Goal: Information Seeking & Learning: Learn about a topic

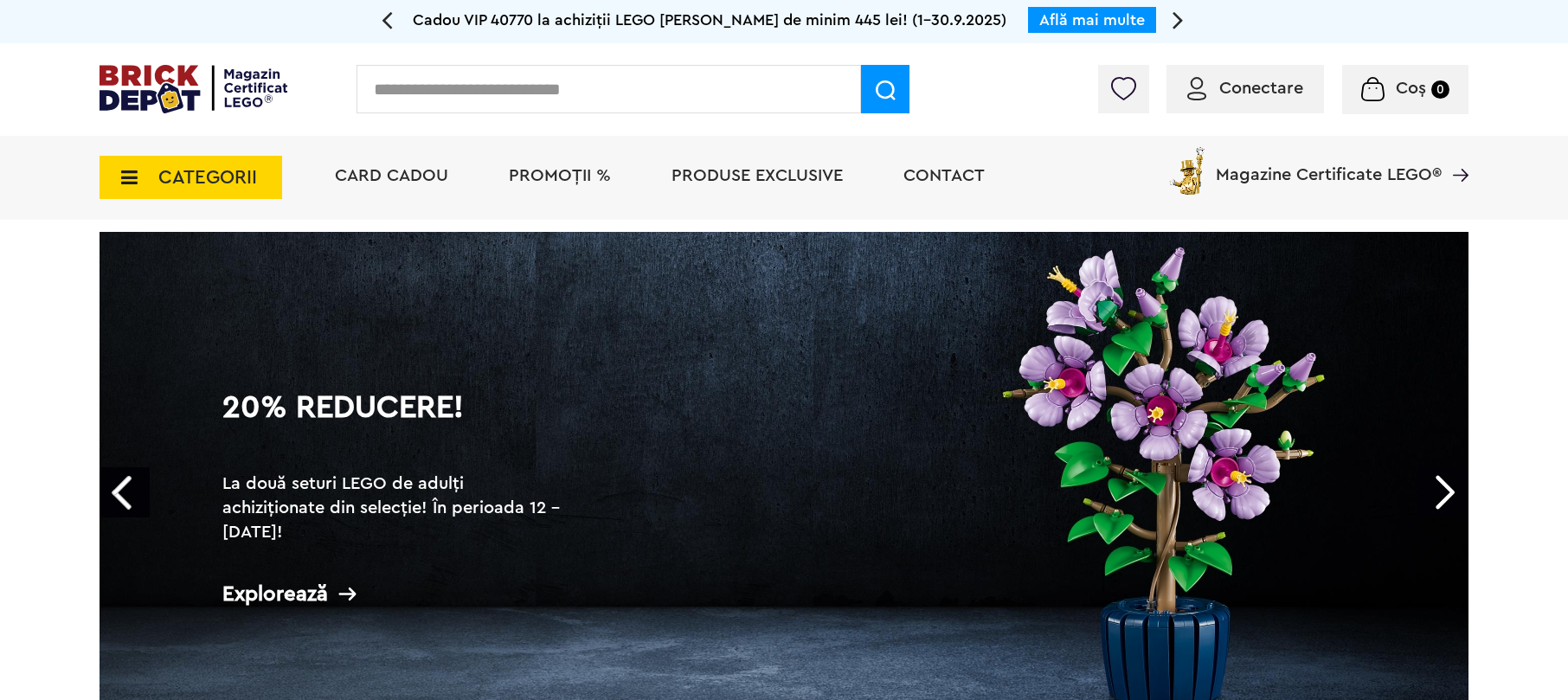
click at [216, 179] on span "CATEGORII" at bounding box center [207, 177] width 99 height 19
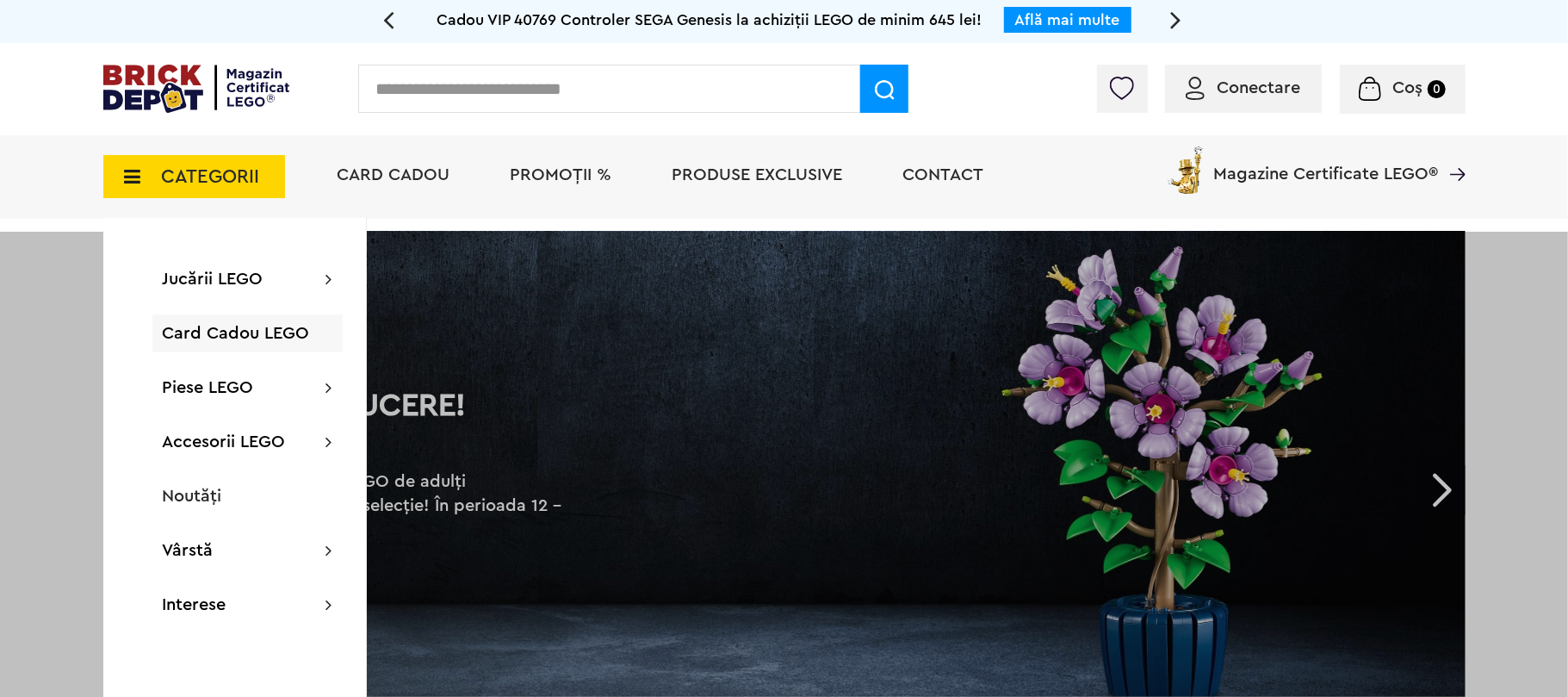
click at [453, 94] on input "text" at bounding box center [609, 88] width 502 height 48
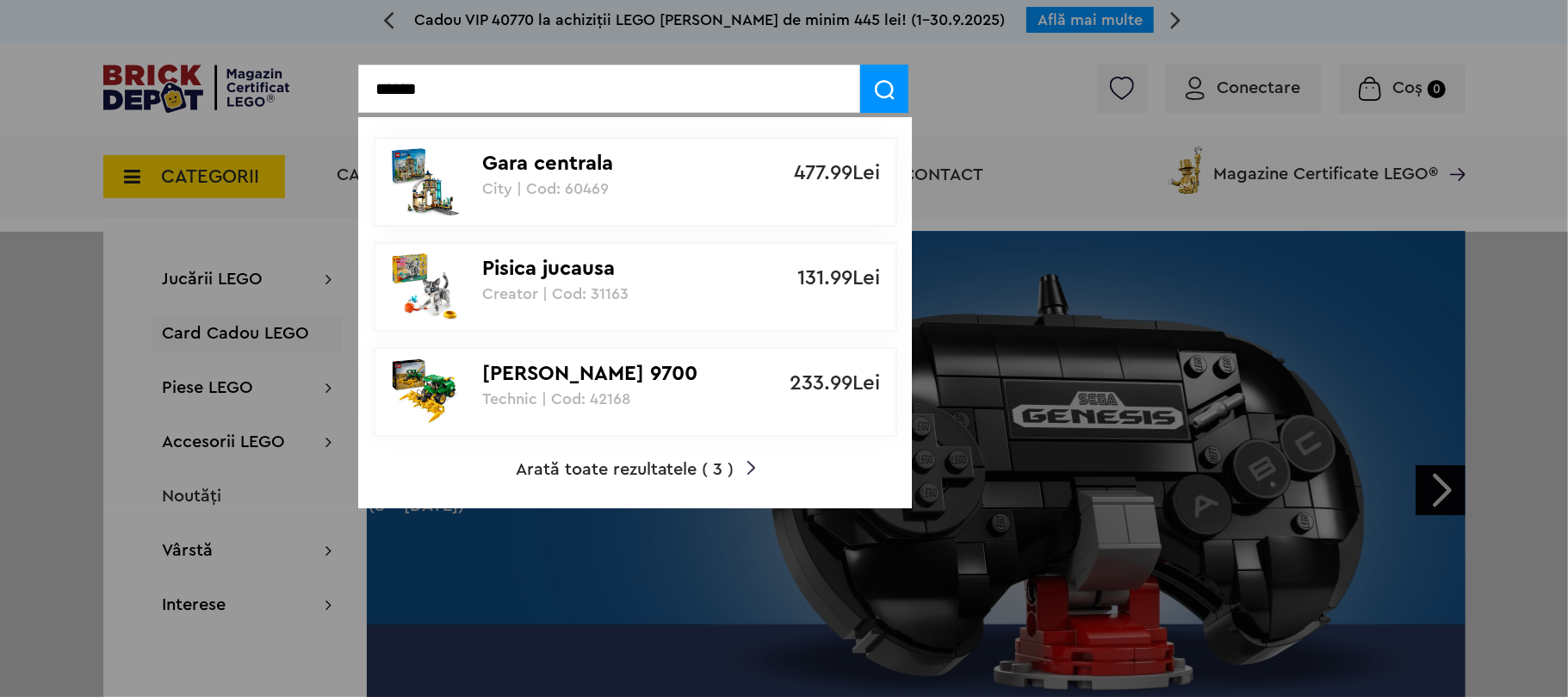
type input "******"
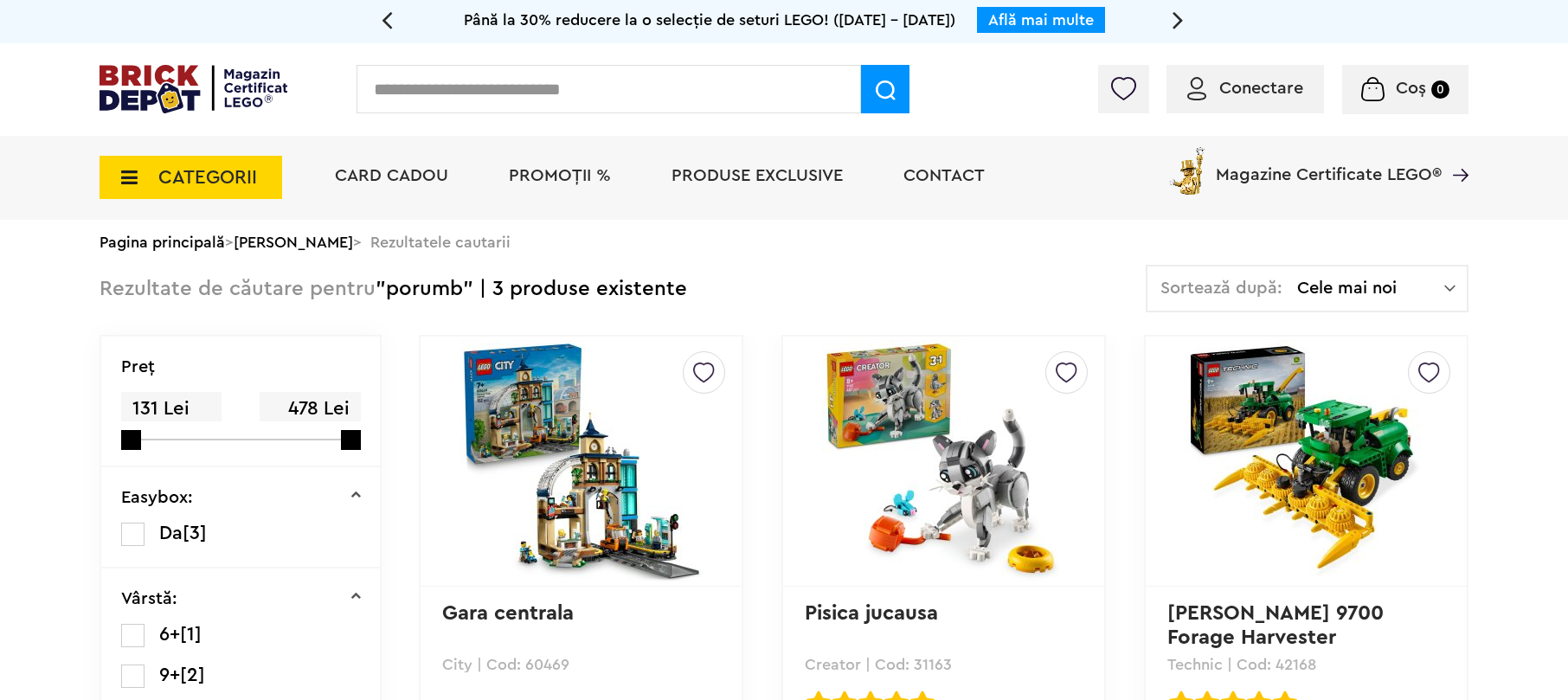
click at [223, 175] on span "CATEGORII" at bounding box center [207, 177] width 99 height 19
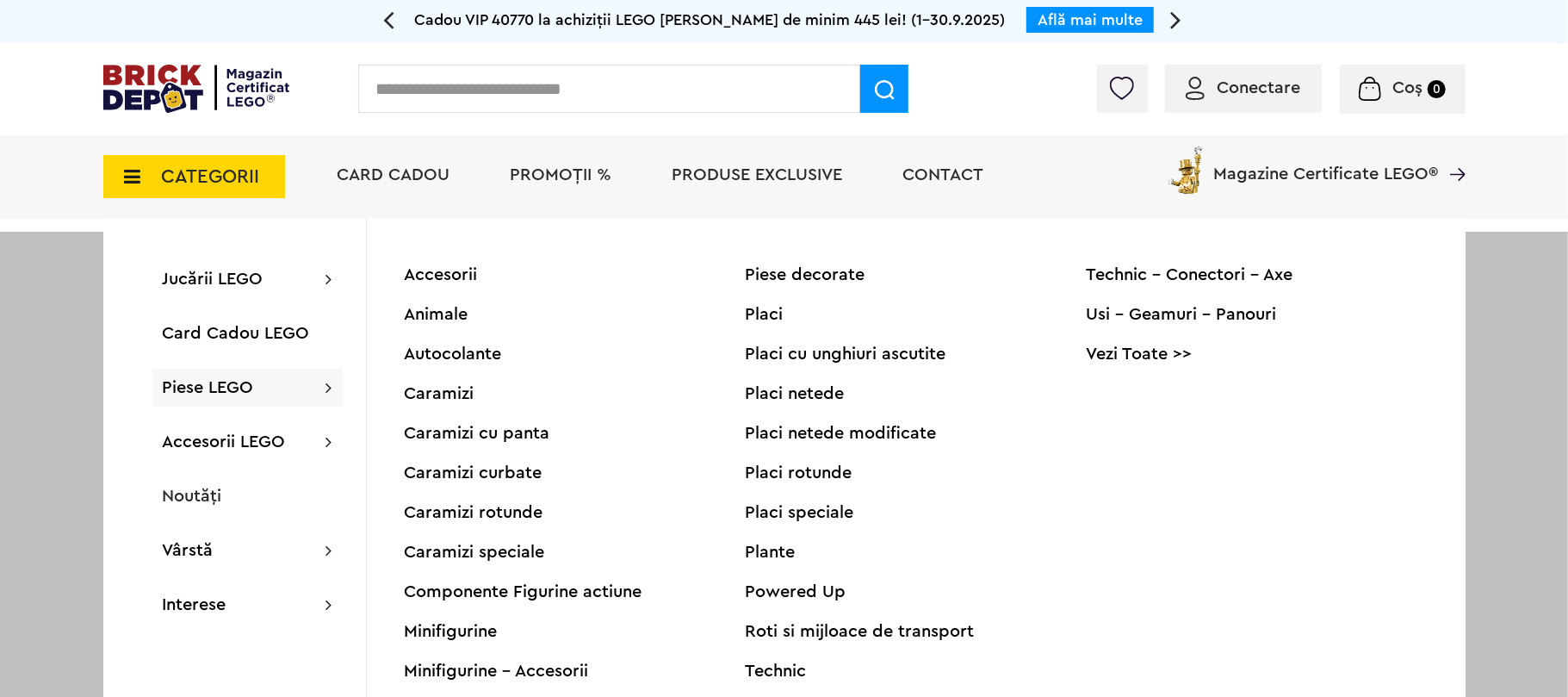
click at [772, 552] on div "Plante" at bounding box center [916, 552] width 341 height 18
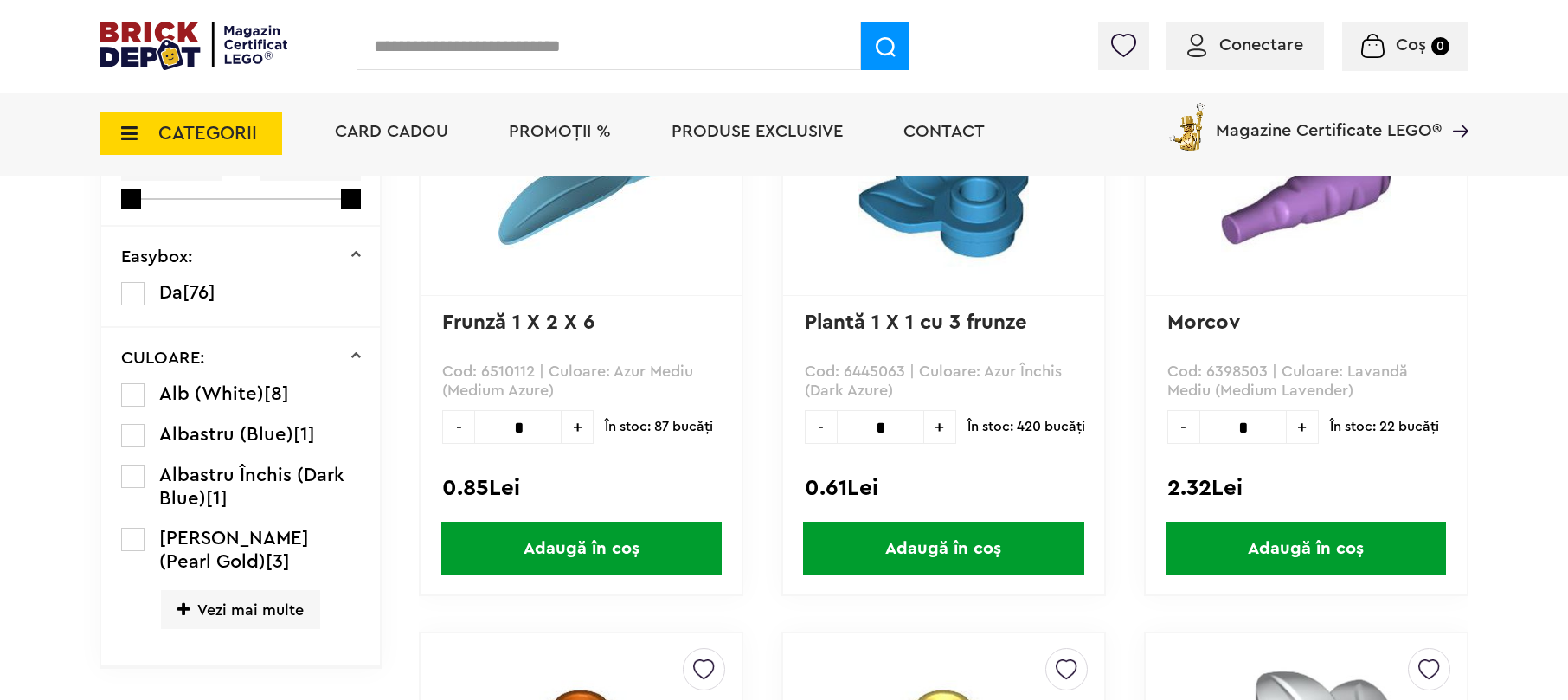
click at [244, 610] on span "Vezi mai multe" at bounding box center [240, 609] width 159 height 39
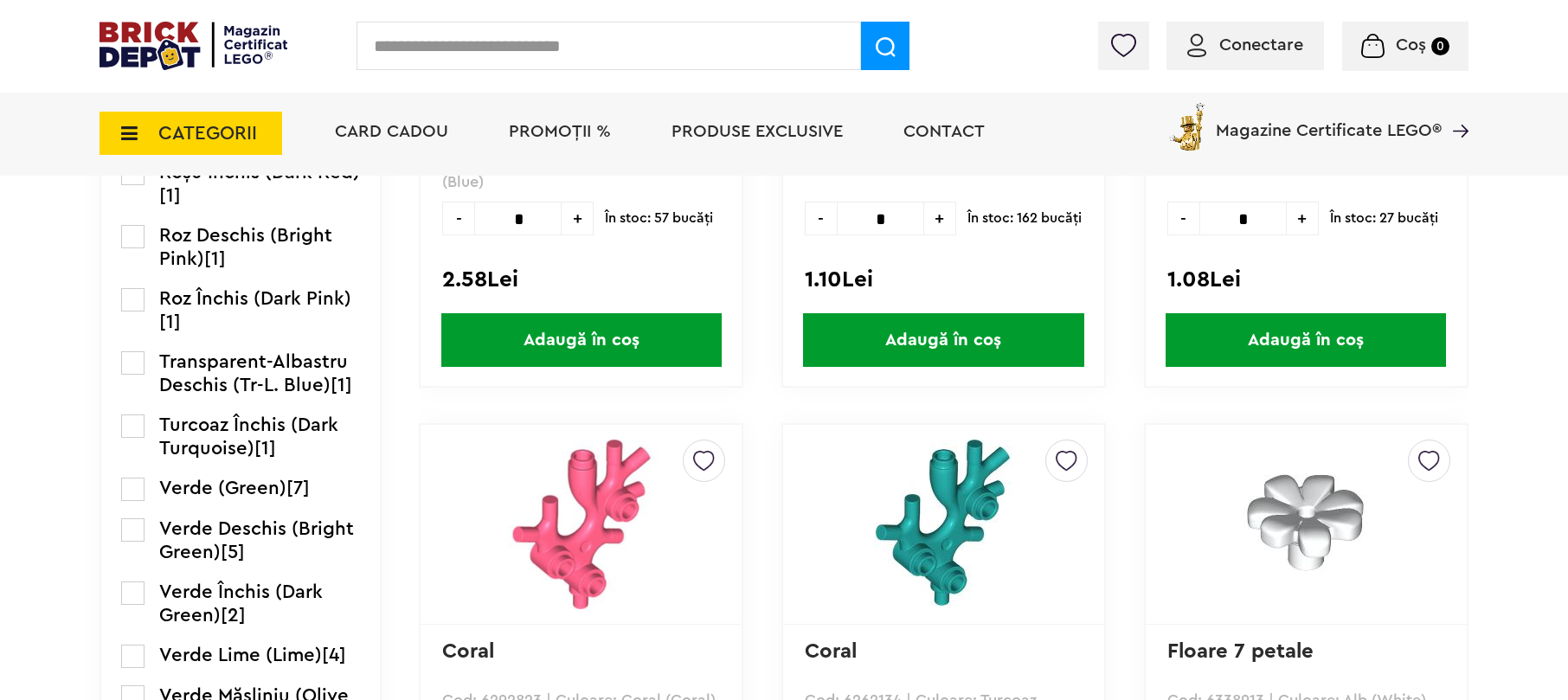
scroll to position [1773, 0]
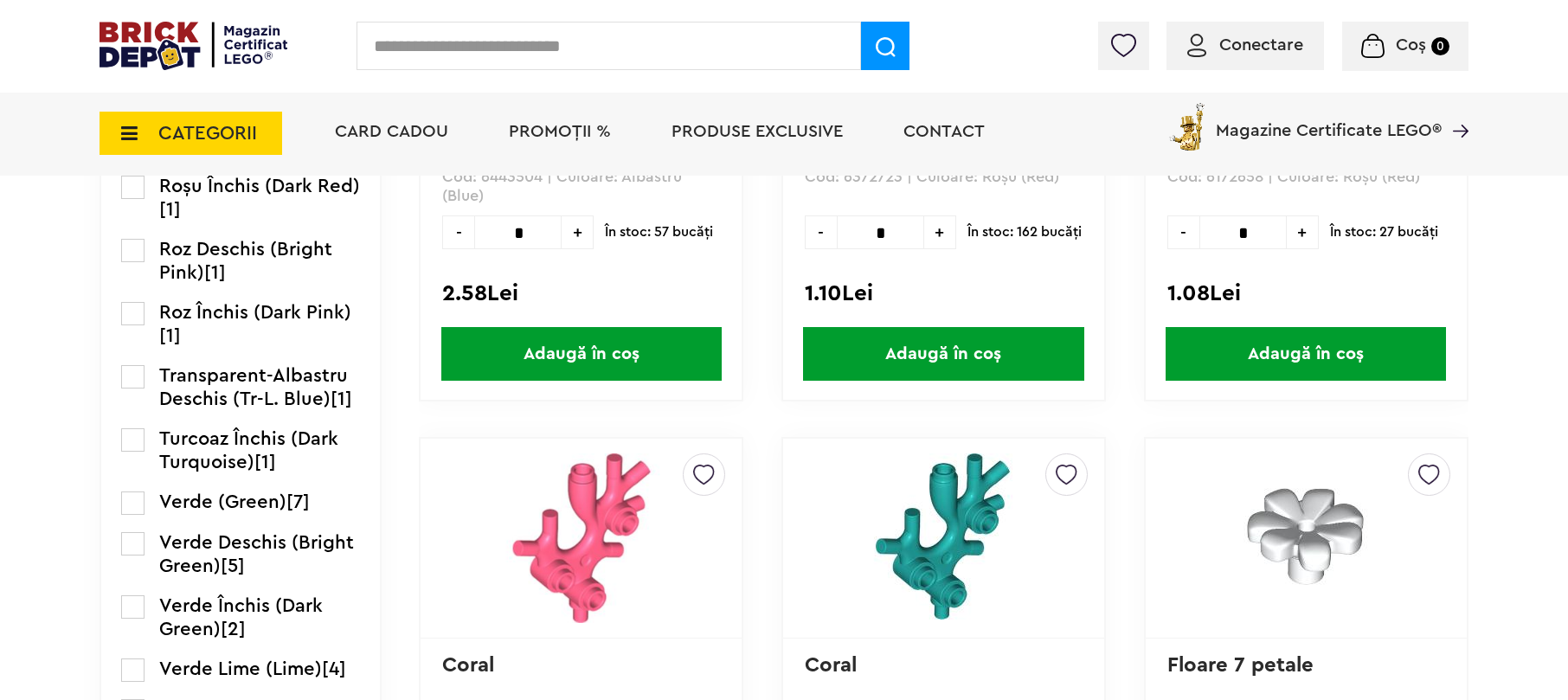
click at [179, 511] on span "Verde (Green)" at bounding box center [222, 502] width 127 height 19
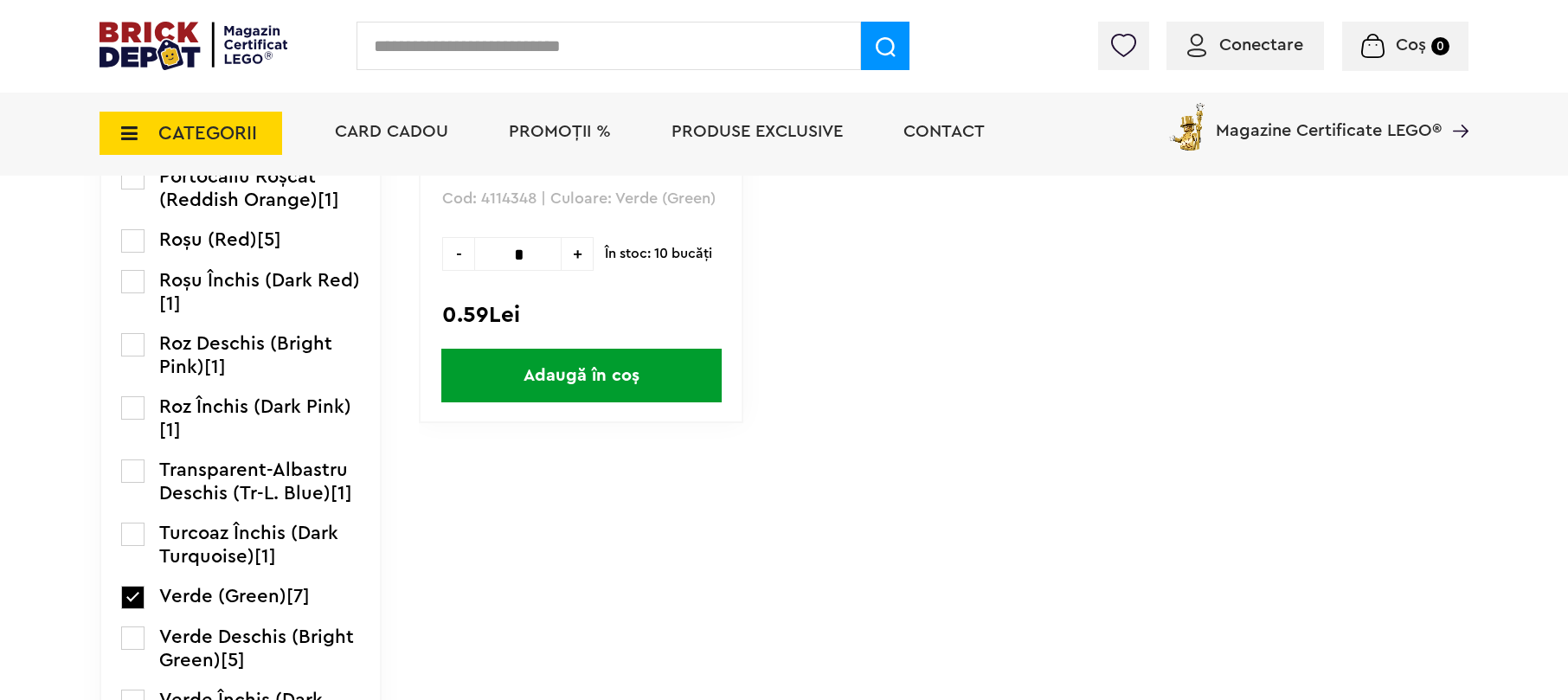
scroll to position [2077, 0]
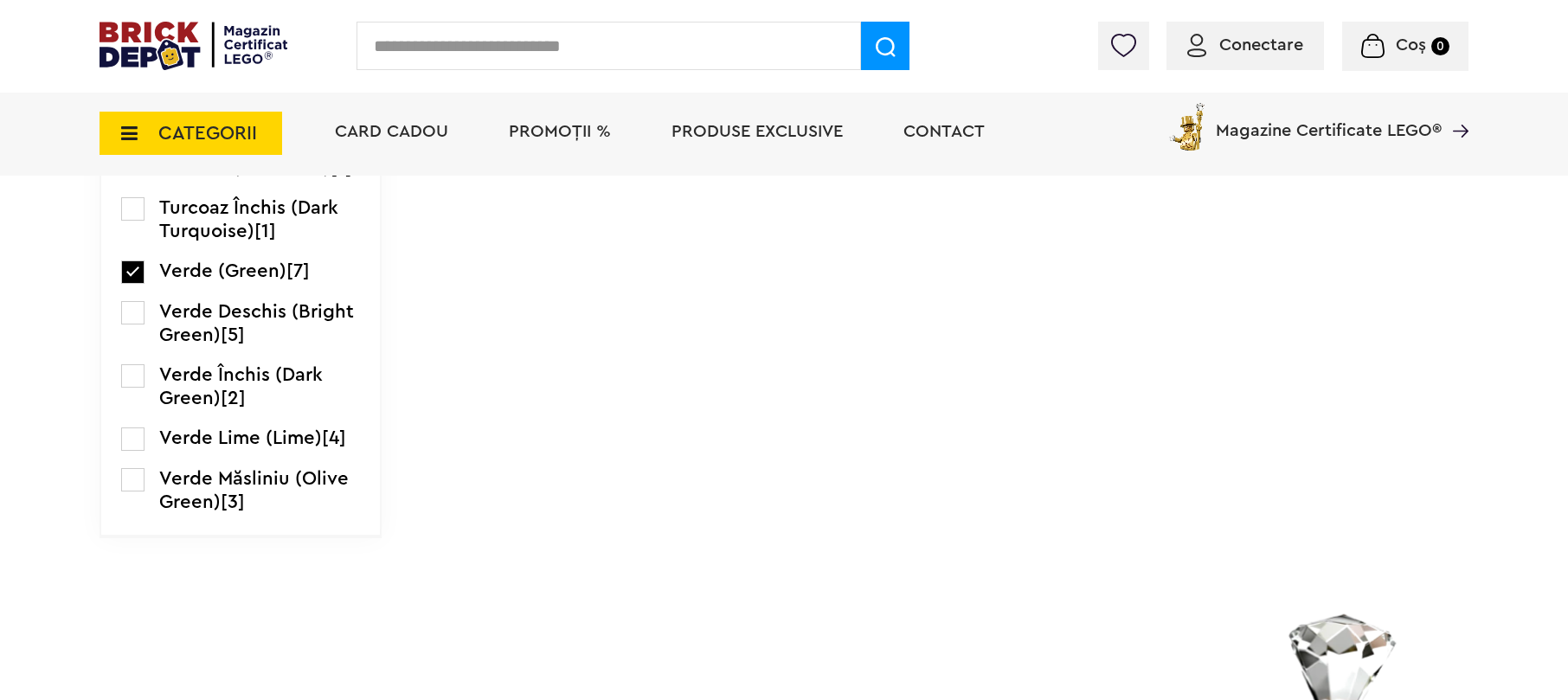
click at [136, 325] on label at bounding box center [133, 313] width 24 height 24
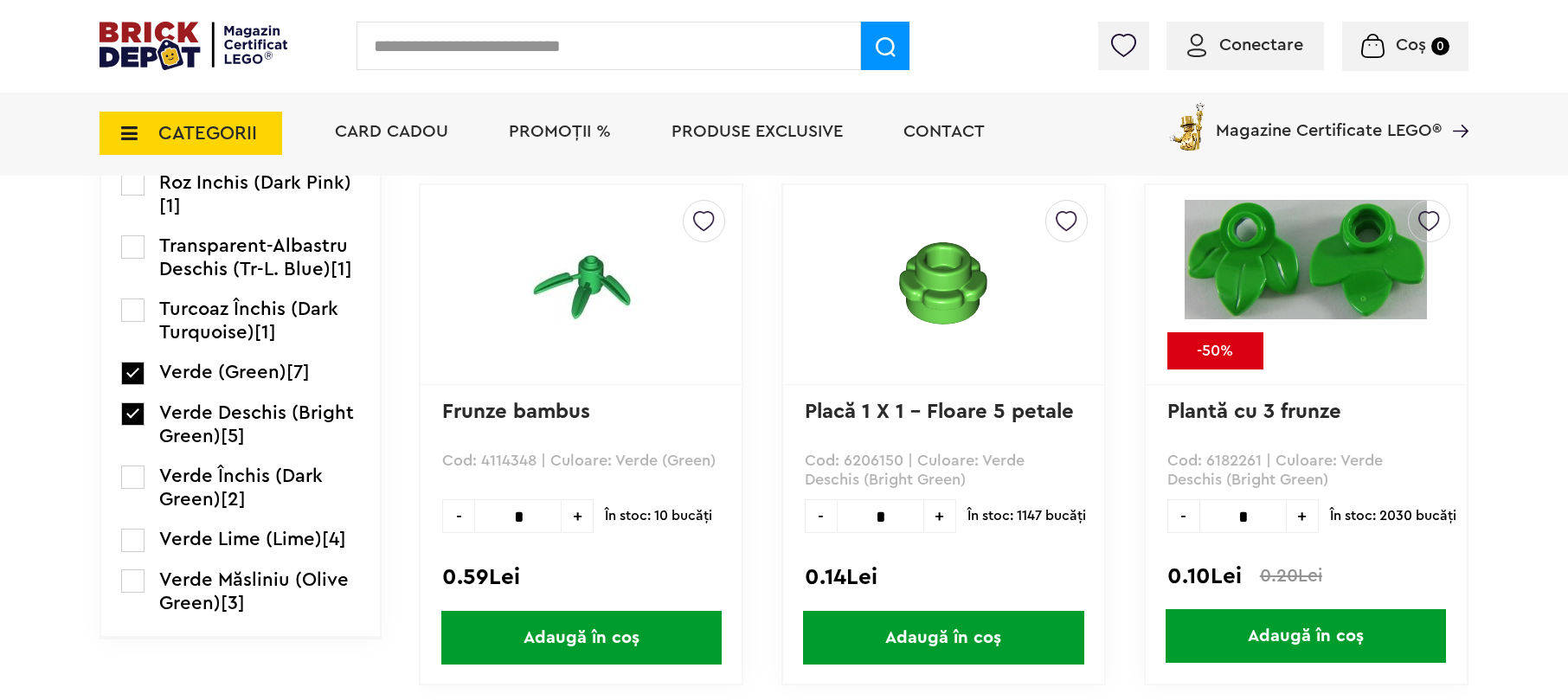
scroll to position [2192, 0]
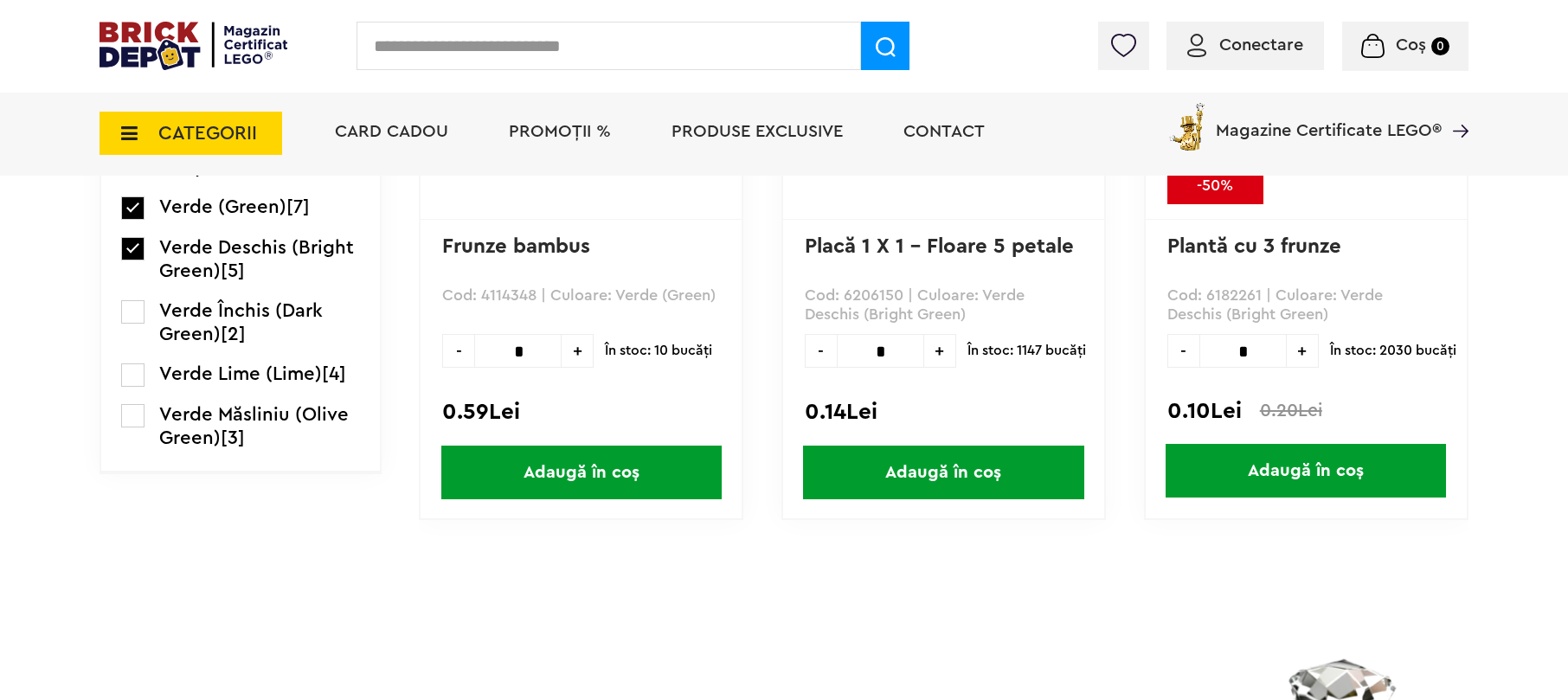
click at [133, 324] on label at bounding box center [133, 312] width 24 height 24
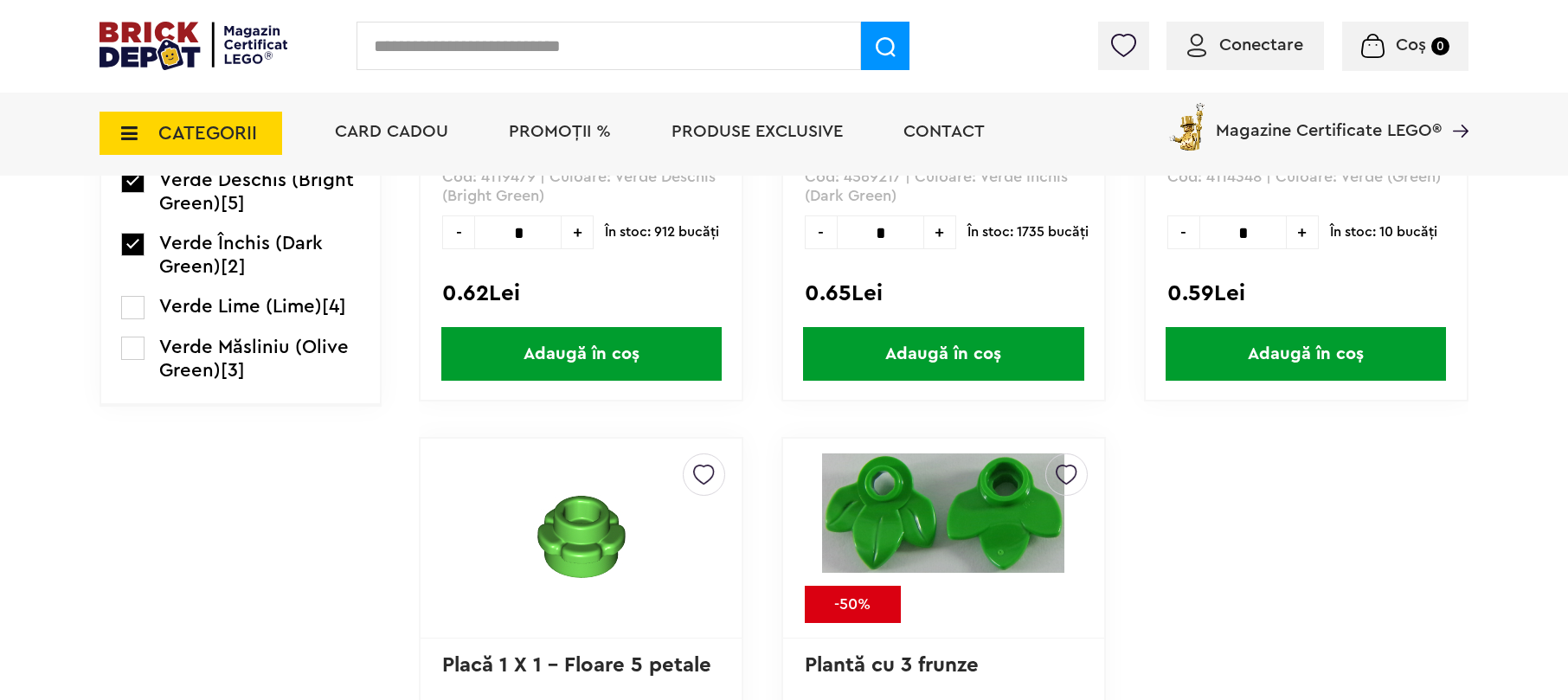
scroll to position [2077, 0]
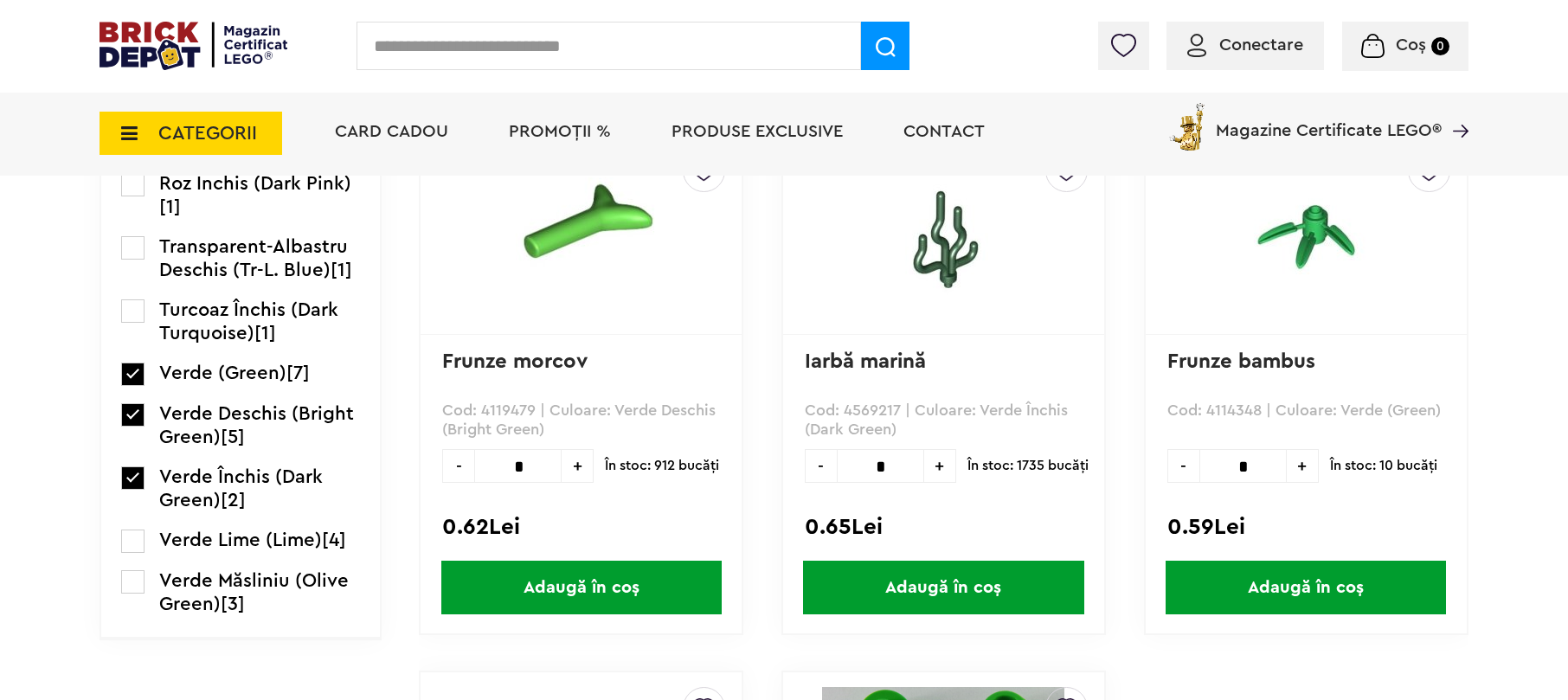
click at [128, 553] on label at bounding box center [133, 541] width 24 height 24
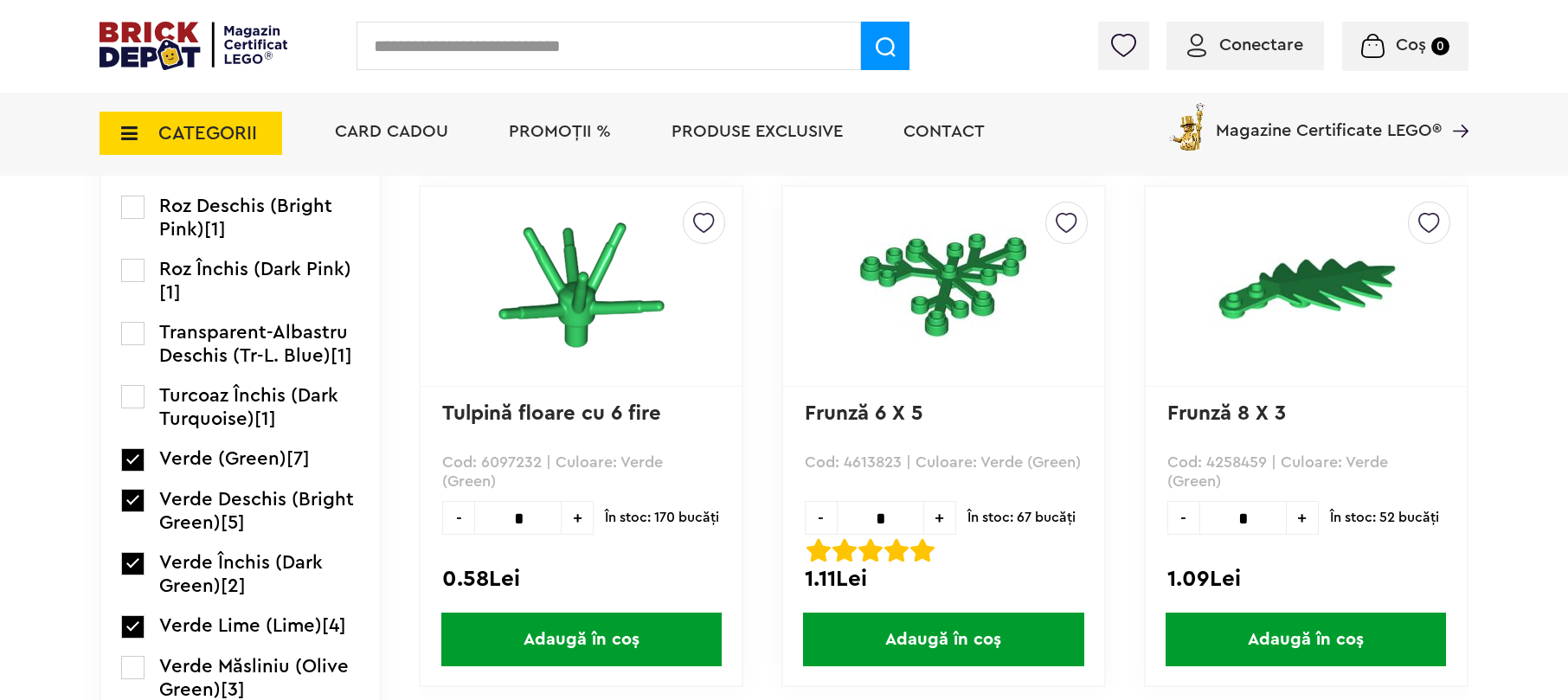
scroll to position [2192, 0]
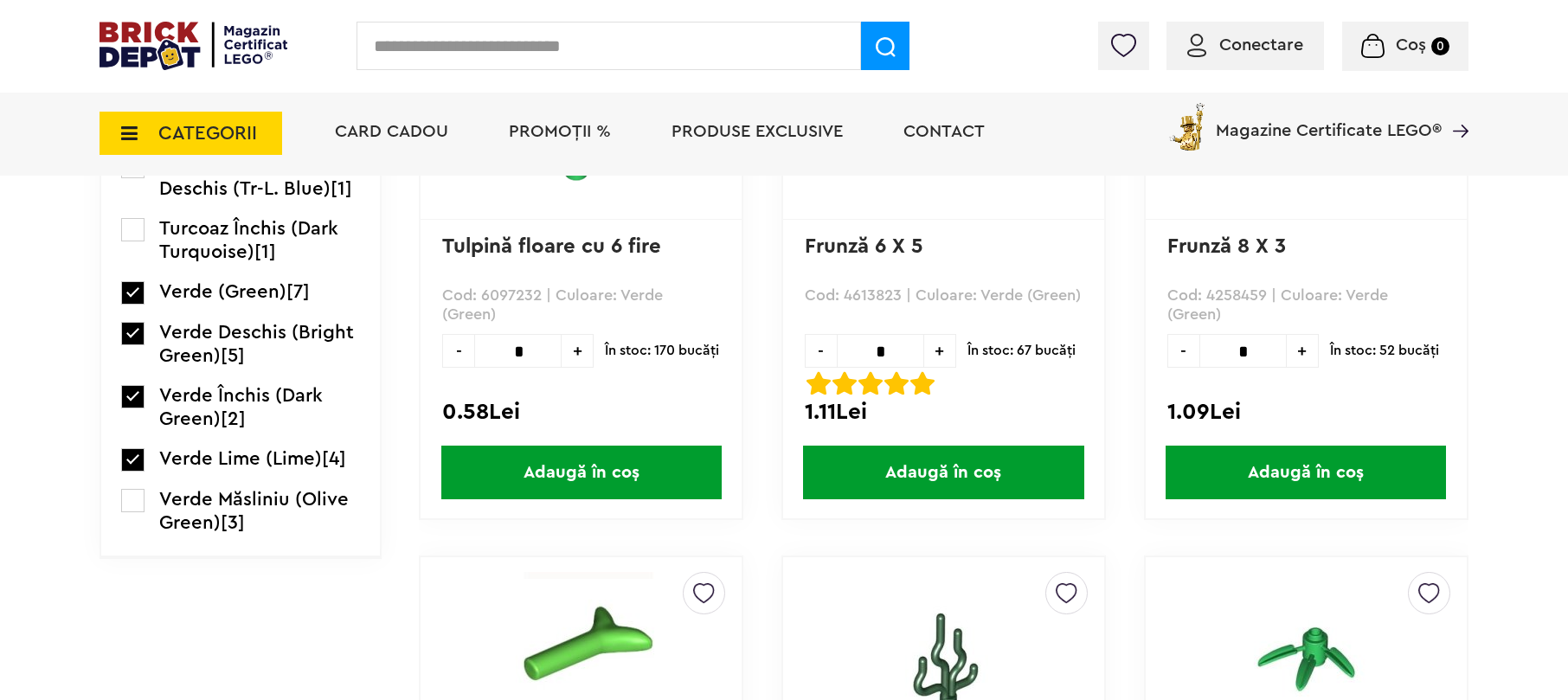
click at [142, 512] on label at bounding box center [133, 501] width 24 height 24
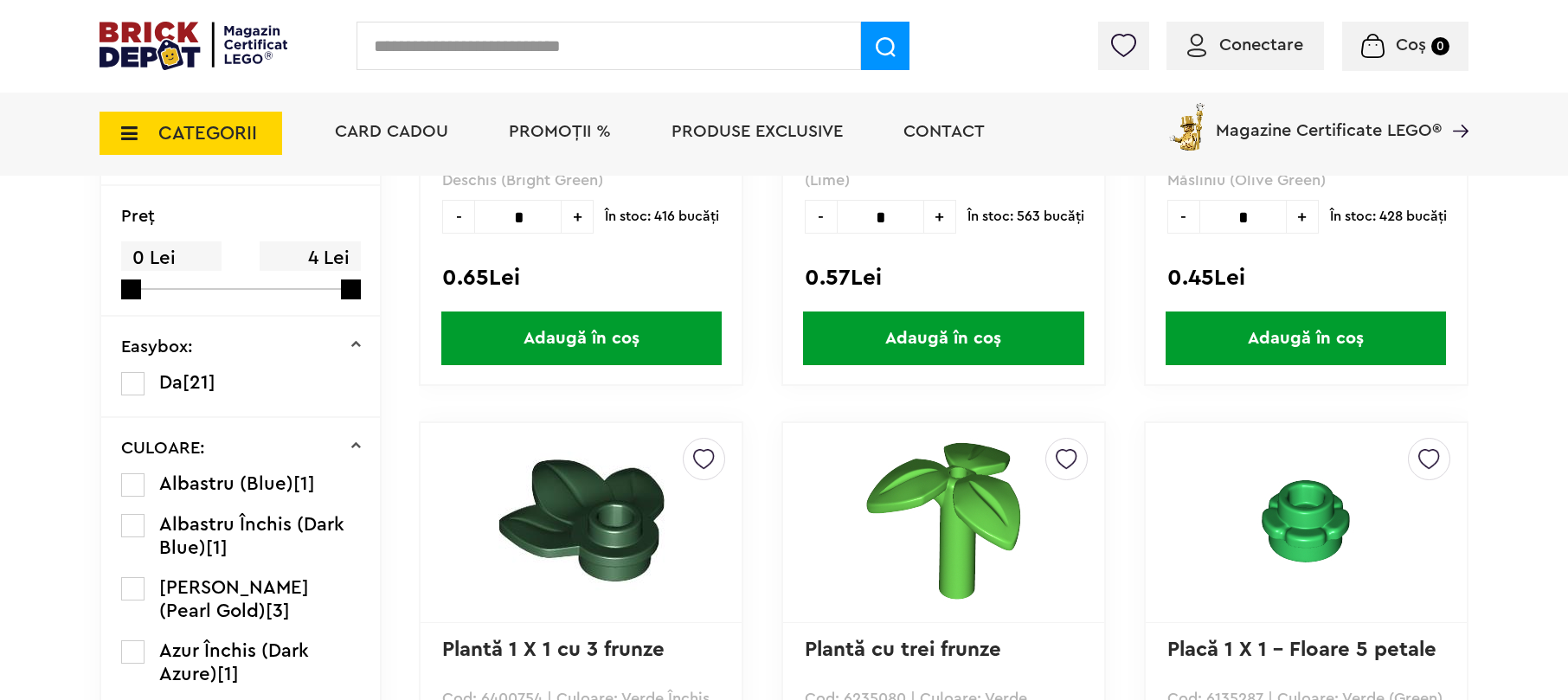
scroll to position [461, 0]
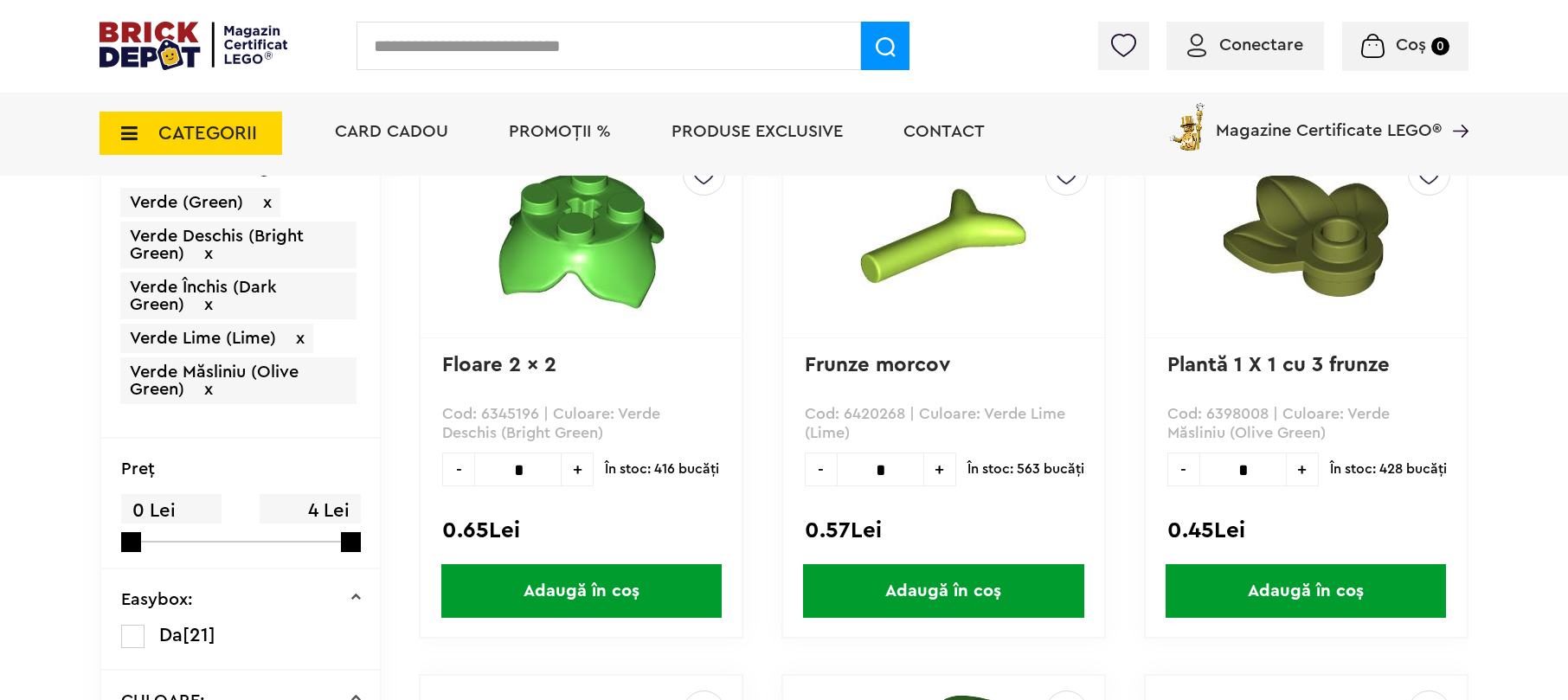
click at [189, 128] on span "CATEGORII" at bounding box center [207, 132] width 99 height 19
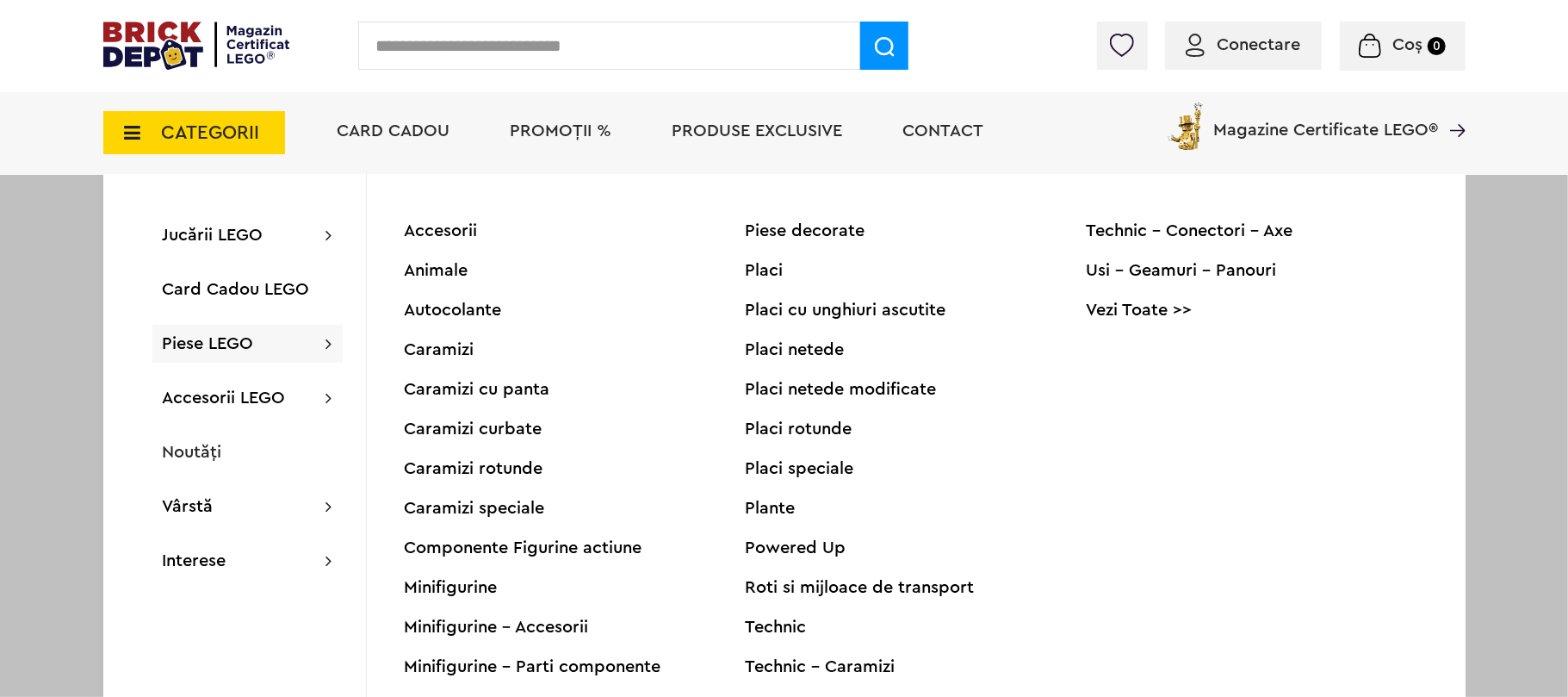
click at [479, 469] on div "Caramizi rotunde" at bounding box center [575, 469] width 341 height 18
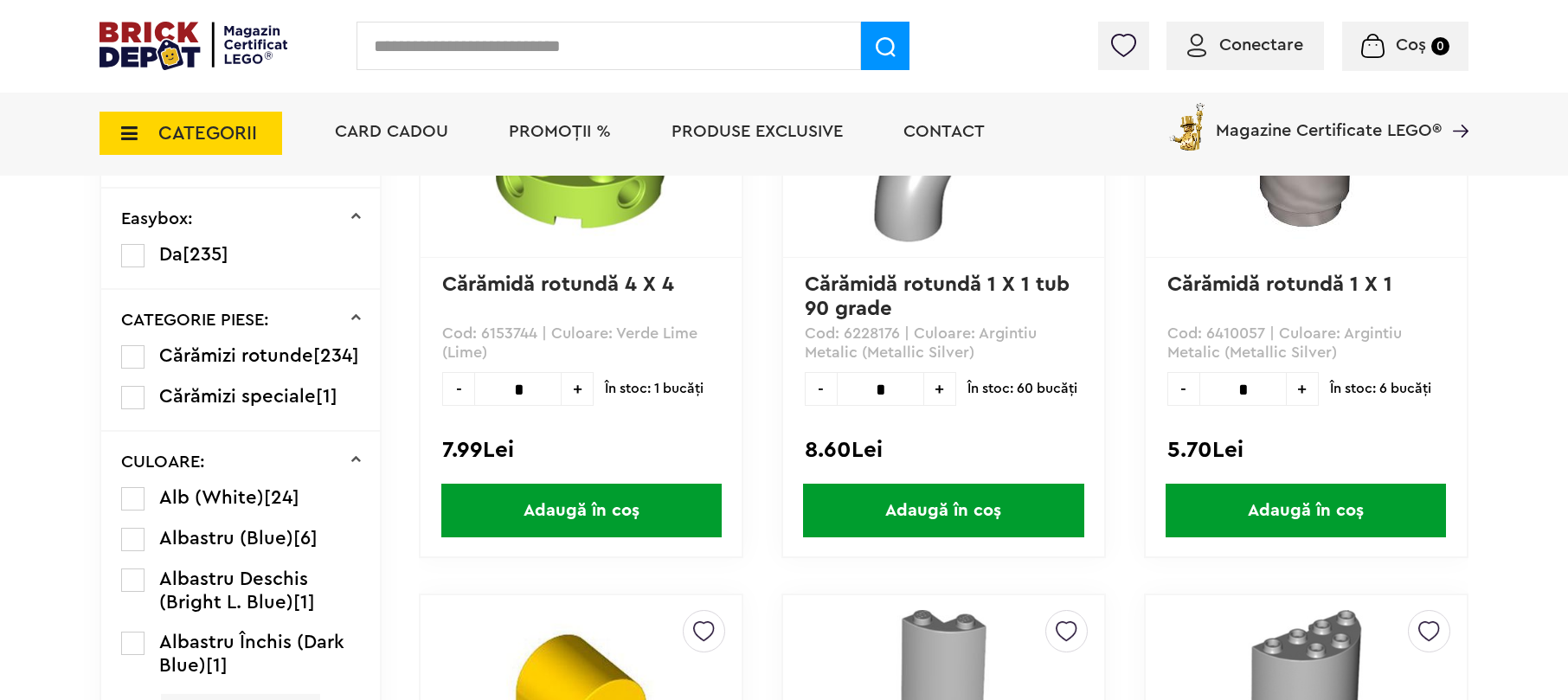
scroll to position [692, 0]
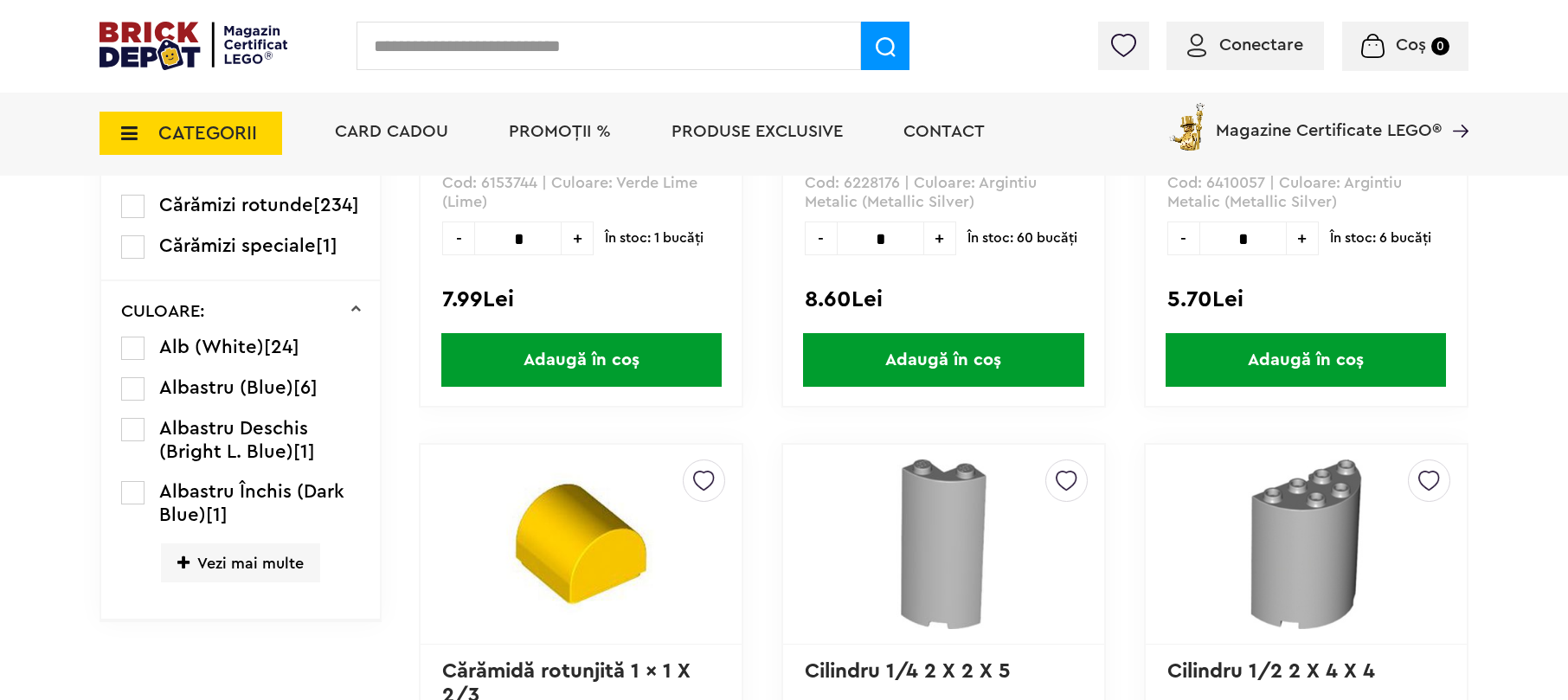
click at [255, 583] on span "Vezi mai multe" at bounding box center [240, 562] width 159 height 39
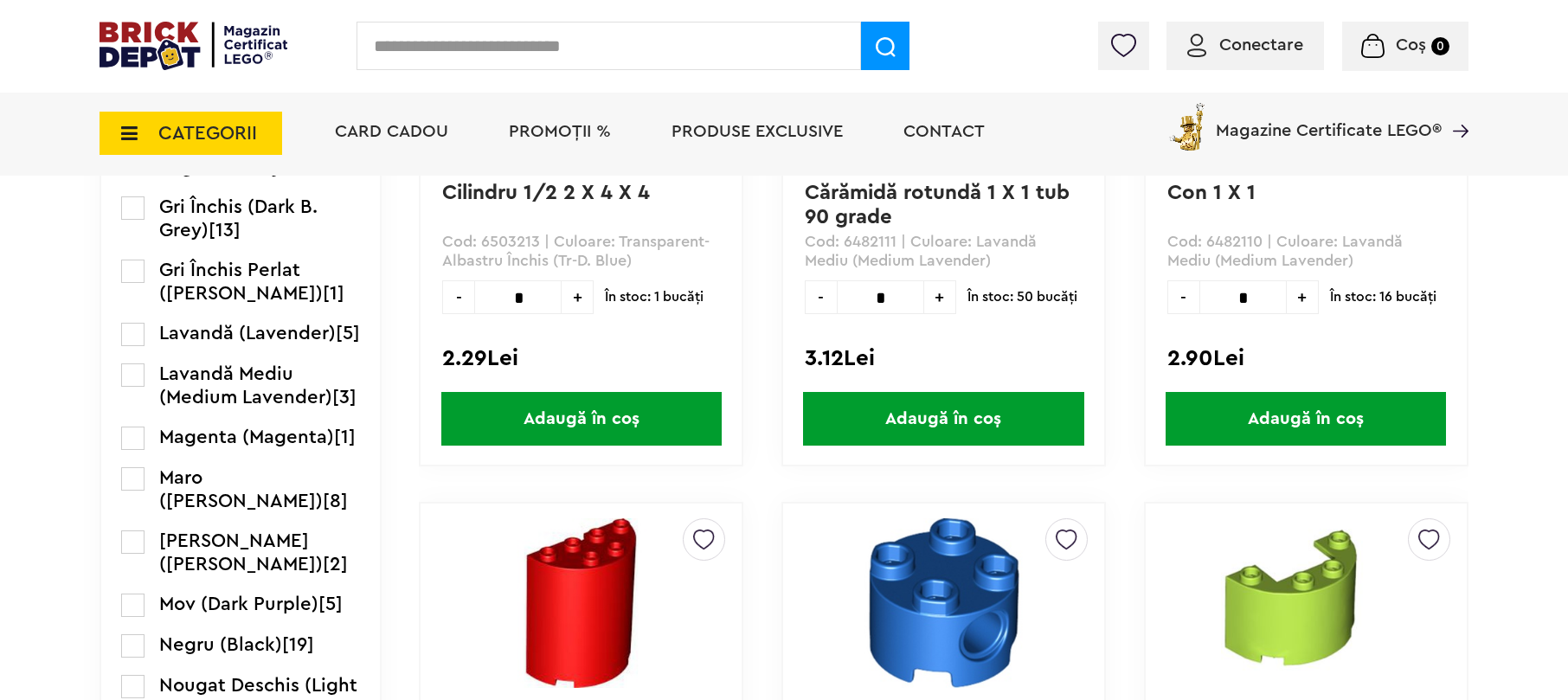
scroll to position [1500, 0]
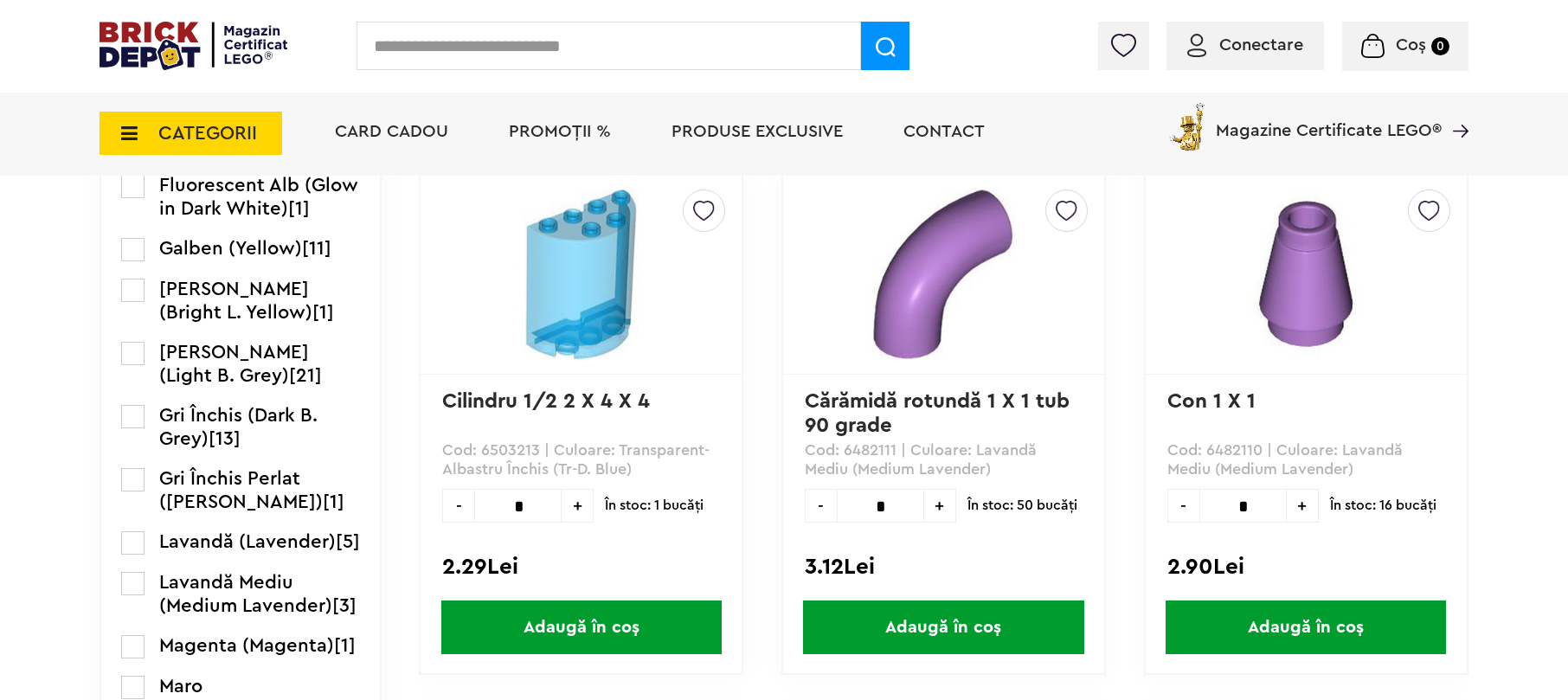
click at [194, 258] on span "Galben (Yellow)" at bounding box center [230, 248] width 143 height 19
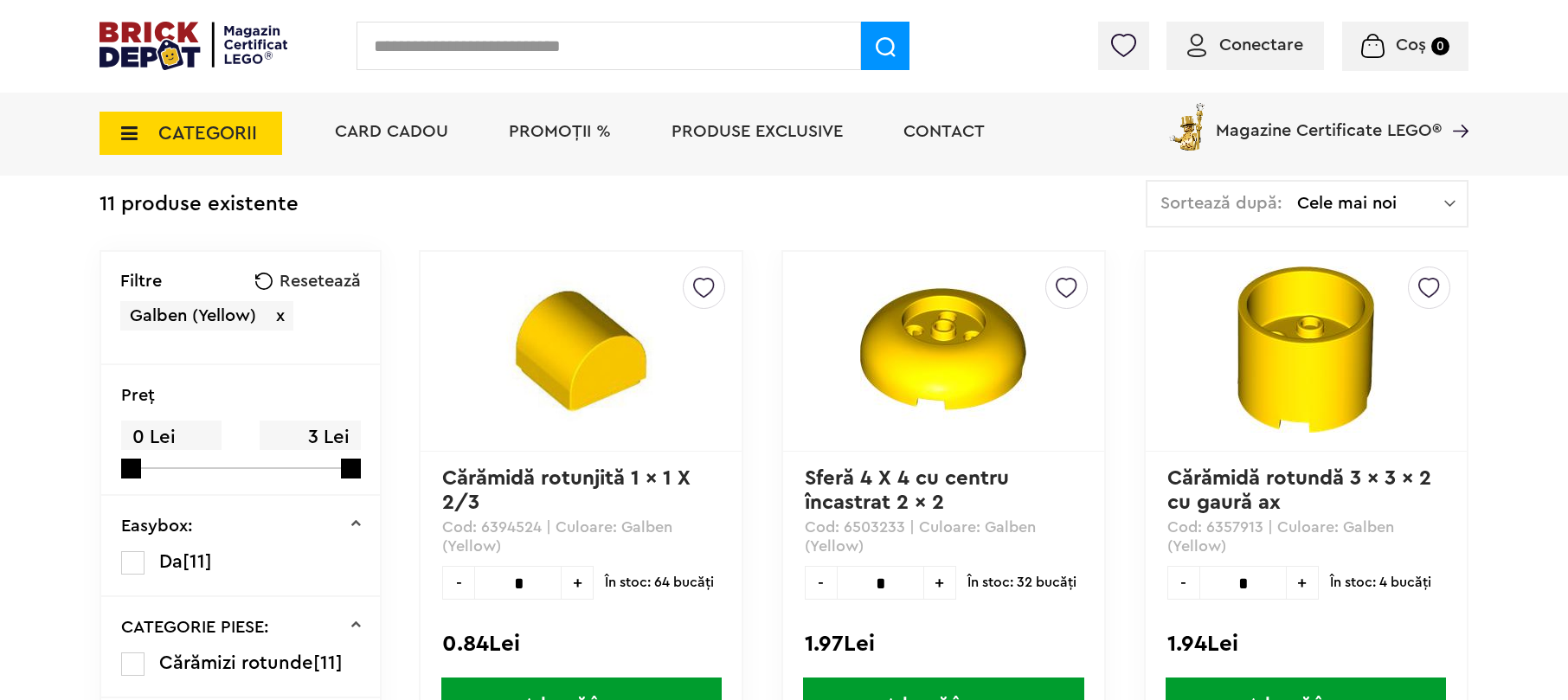
scroll to position [347, 0]
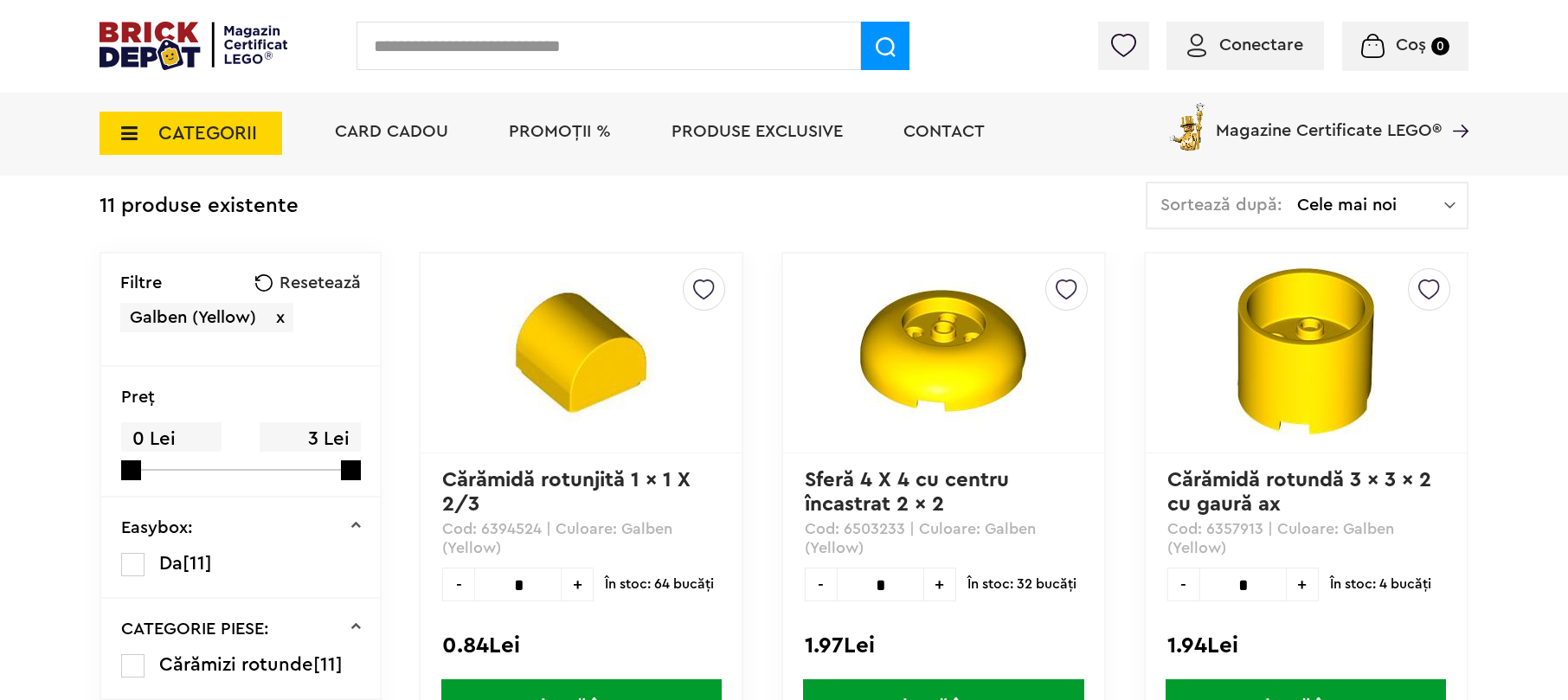
click at [242, 123] on span "CATEGORII" at bounding box center [207, 132] width 99 height 19
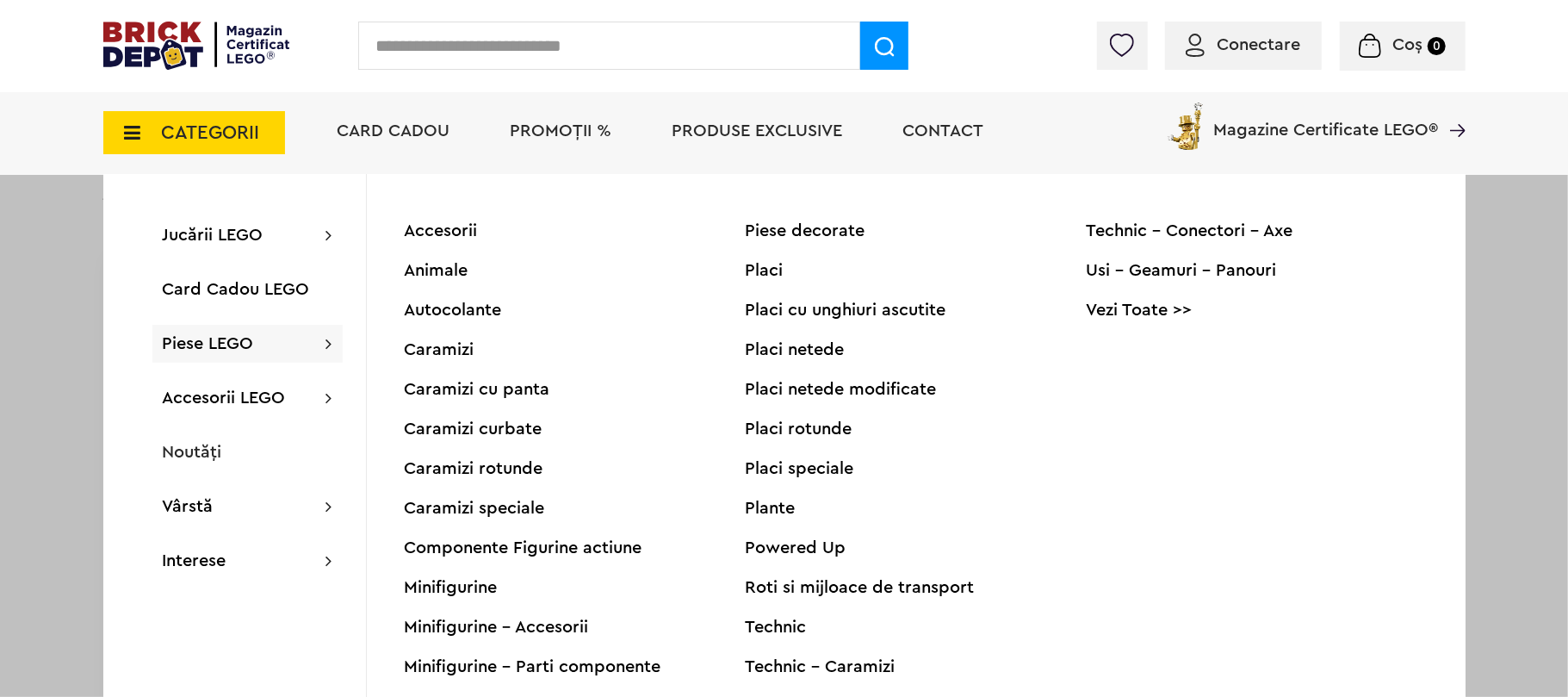
click at [769, 511] on div "Plante" at bounding box center [916, 508] width 341 height 18
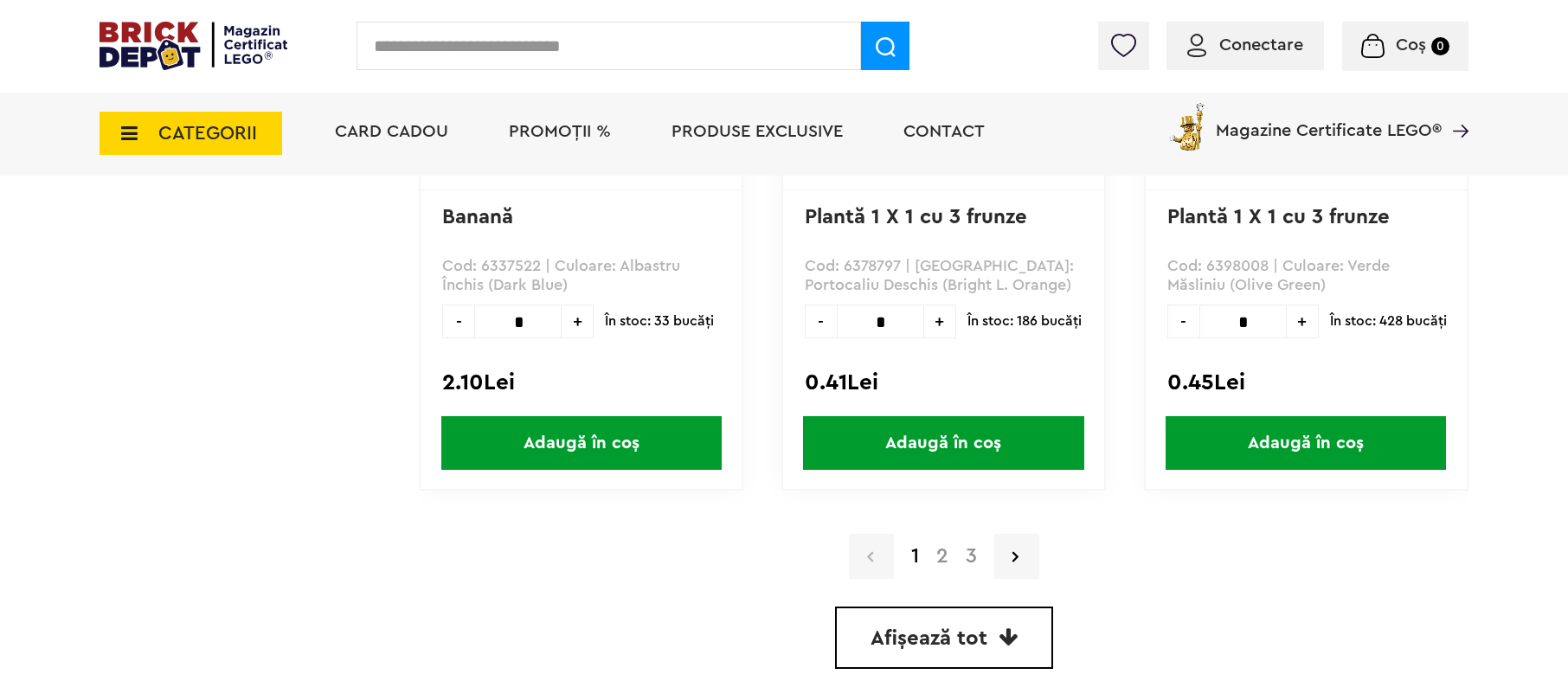
scroll to position [4961, 0]
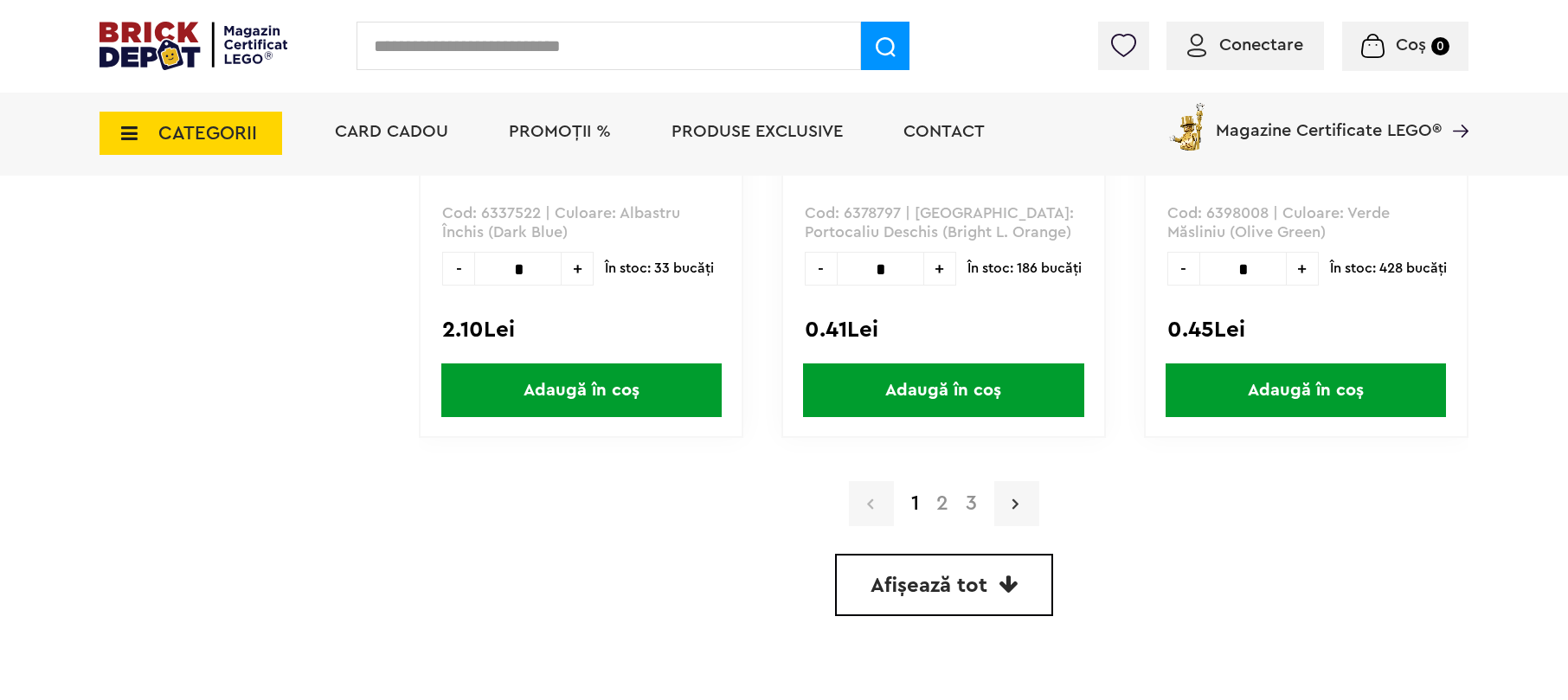
click at [1013, 495] on icon at bounding box center [1016, 504] width 6 height 18
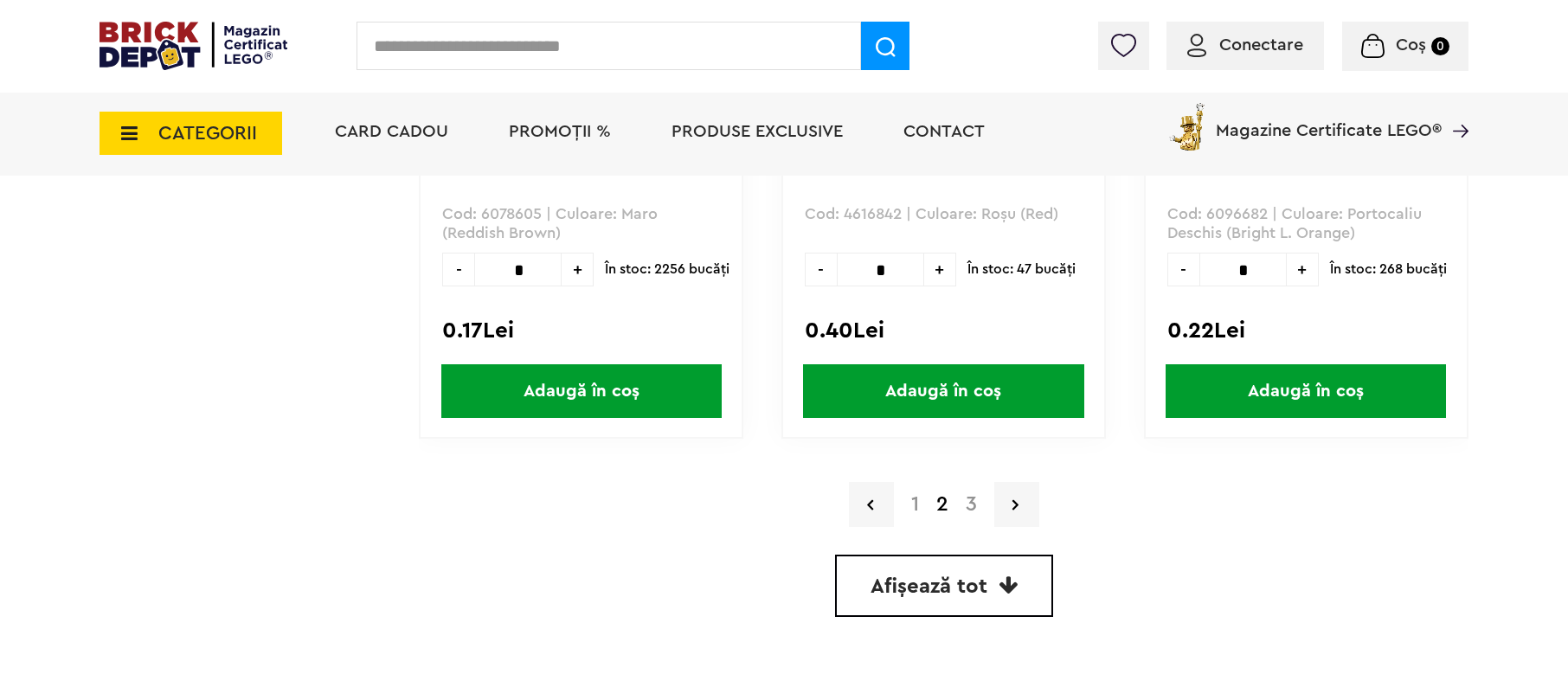
scroll to position [4961, 0]
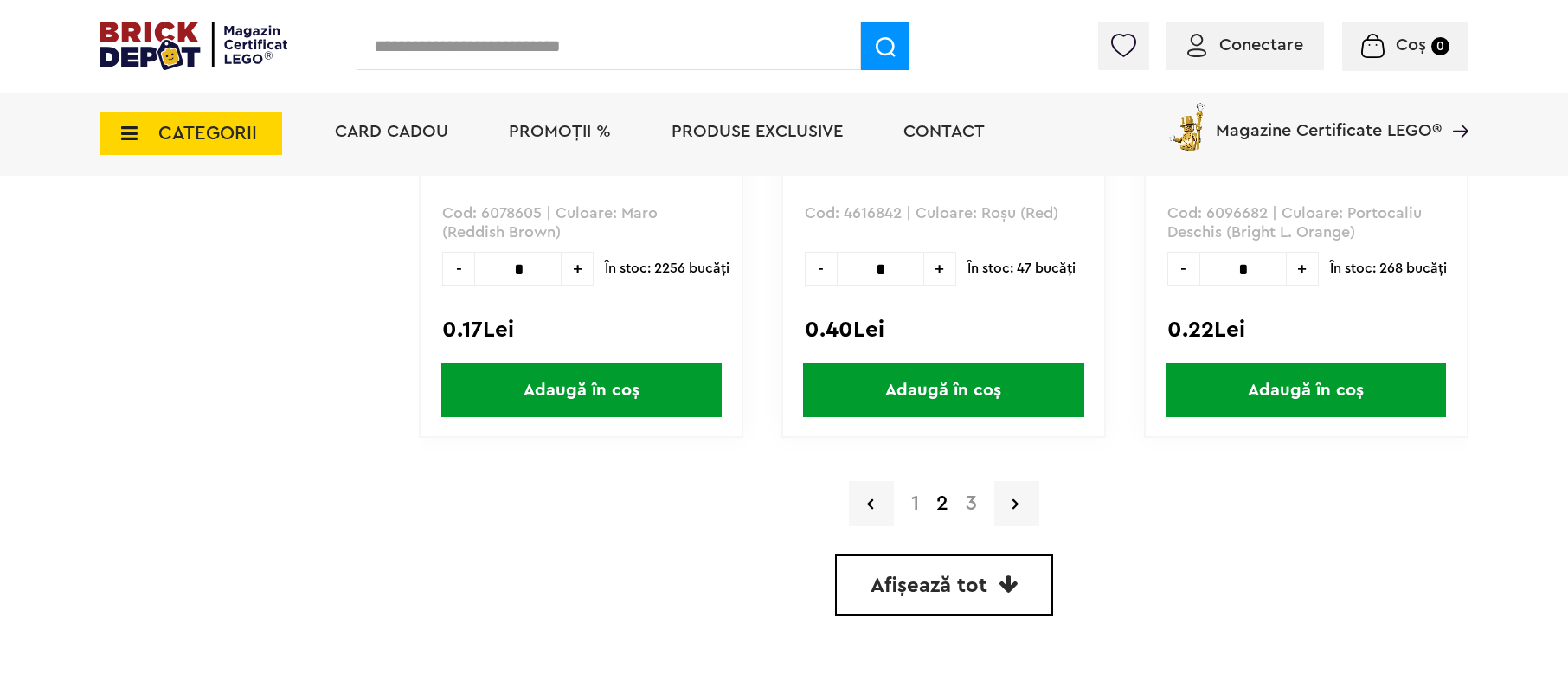
click at [980, 499] on link "3" at bounding box center [971, 504] width 29 height 21
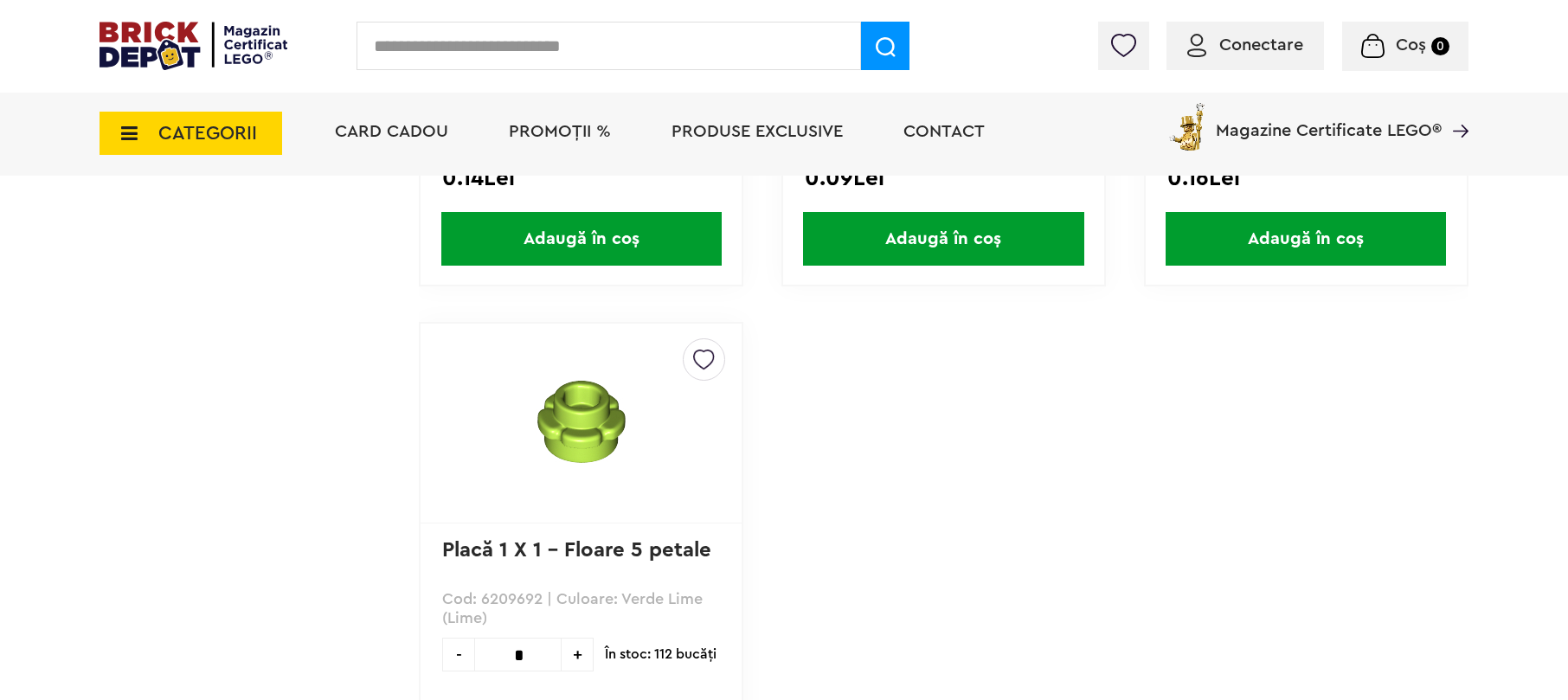
scroll to position [4385, 0]
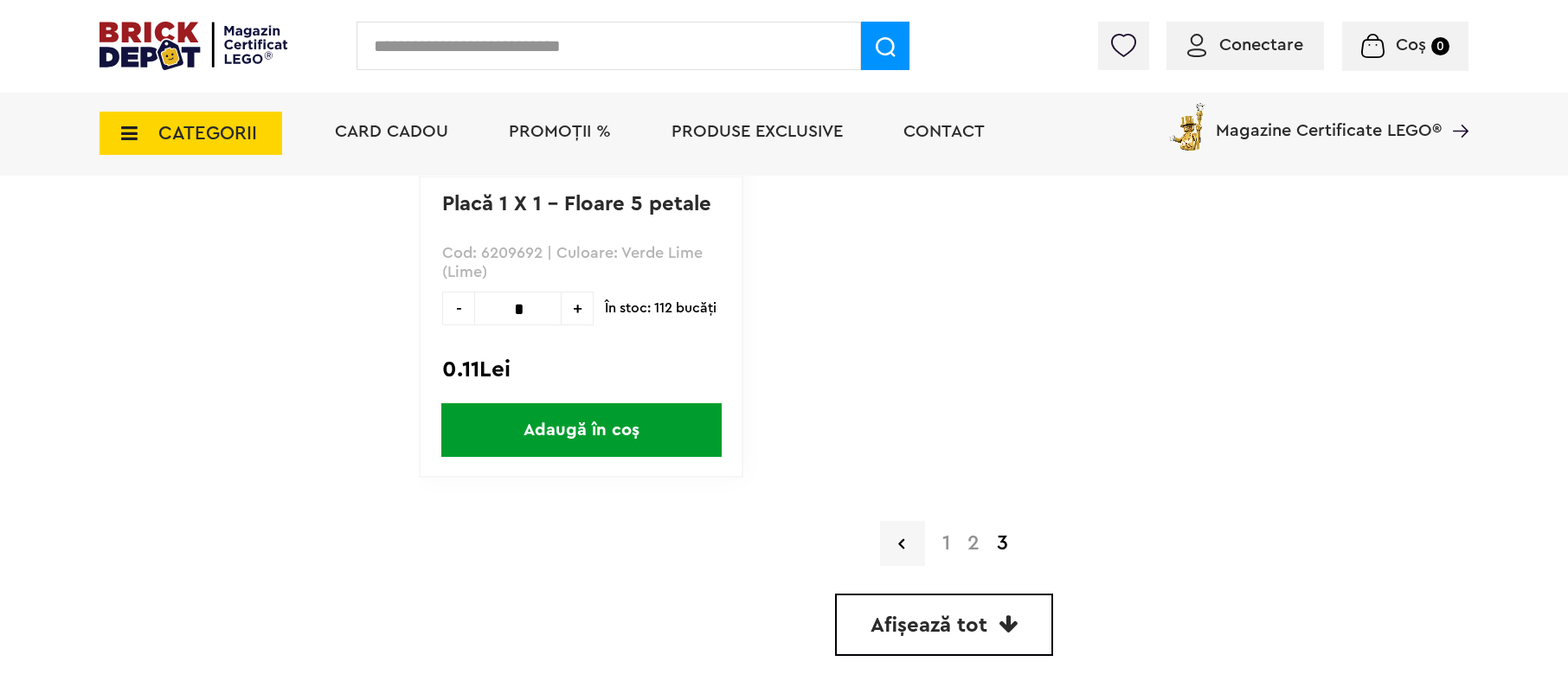
click at [1004, 533] on strong "3" at bounding box center [1002, 543] width 29 height 21
